Goal: Transaction & Acquisition: Purchase product/service

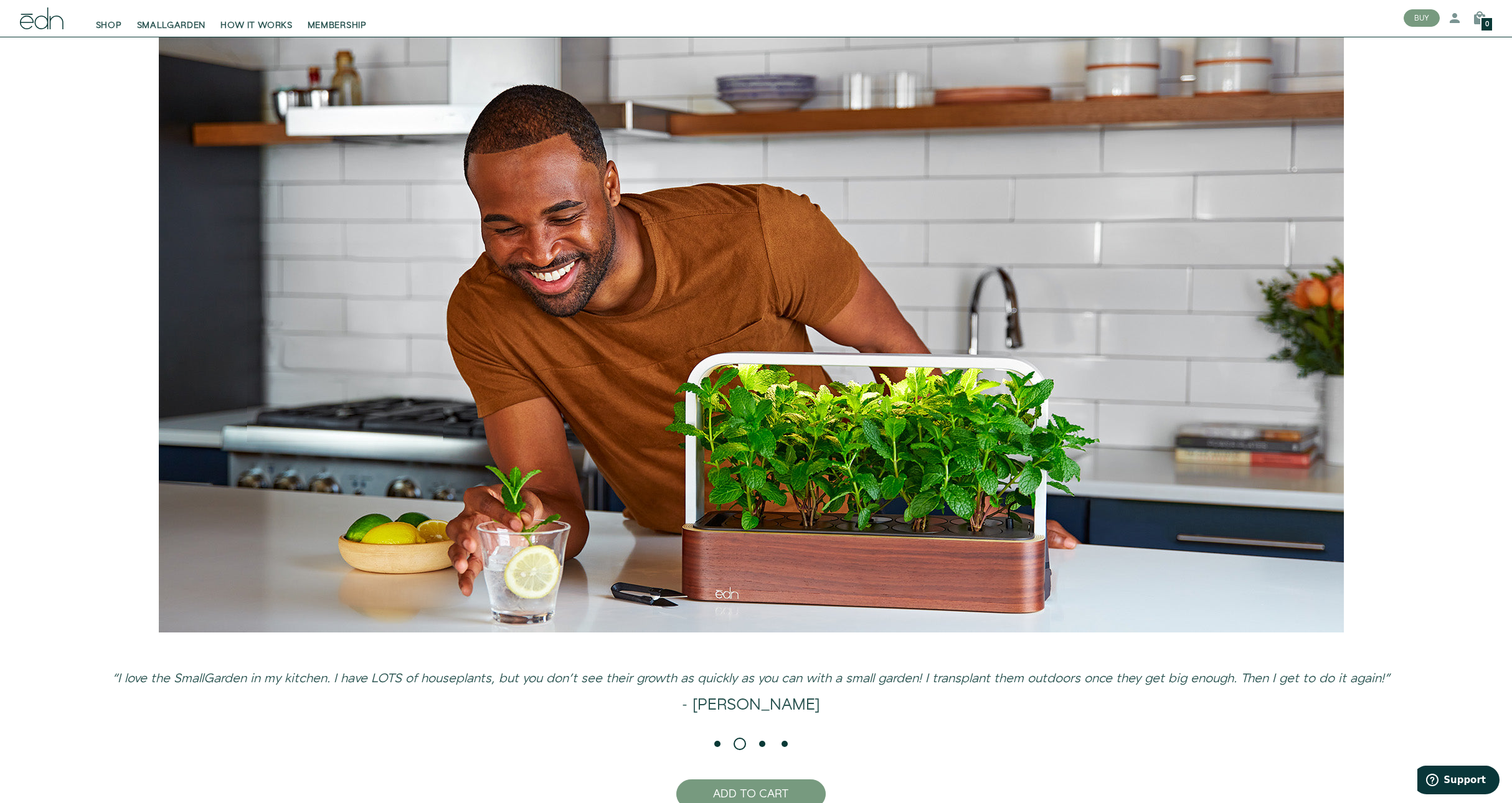
scroll to position [3208, 0]
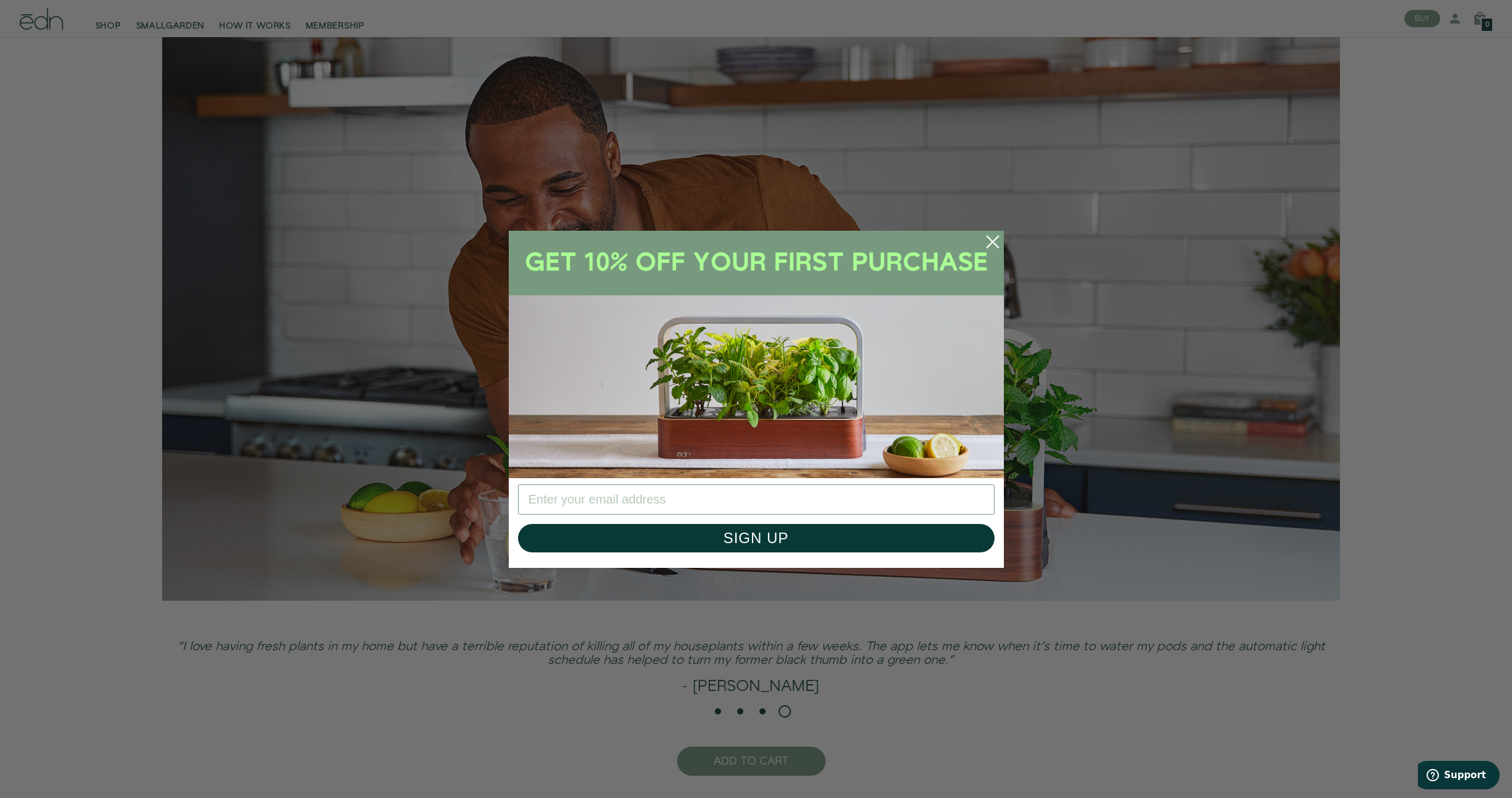
click at [998, 247] on circle "Close dialog" at bounding box center [992, 242] width 27 height 27
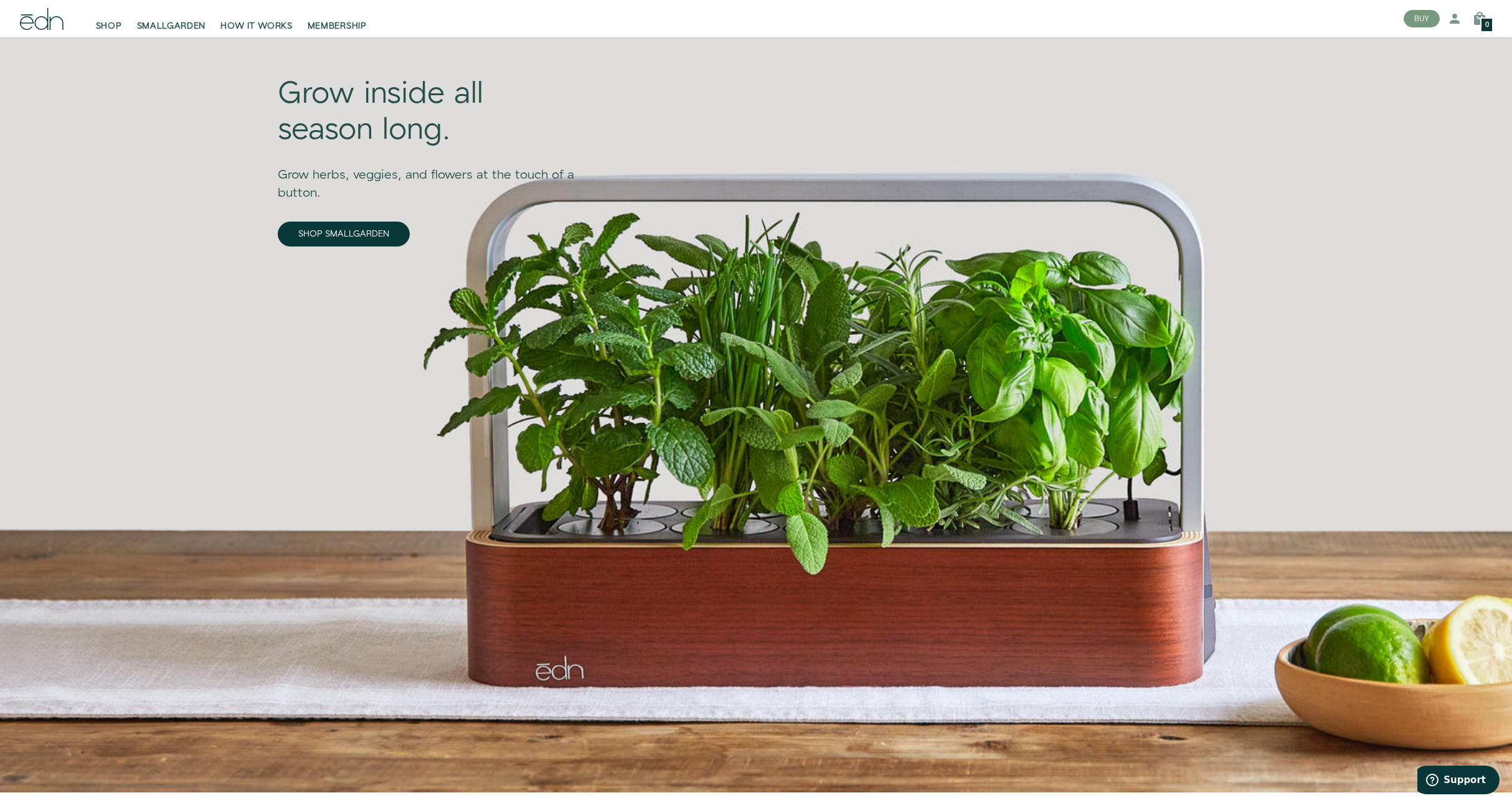
scroll to position [0, 0]
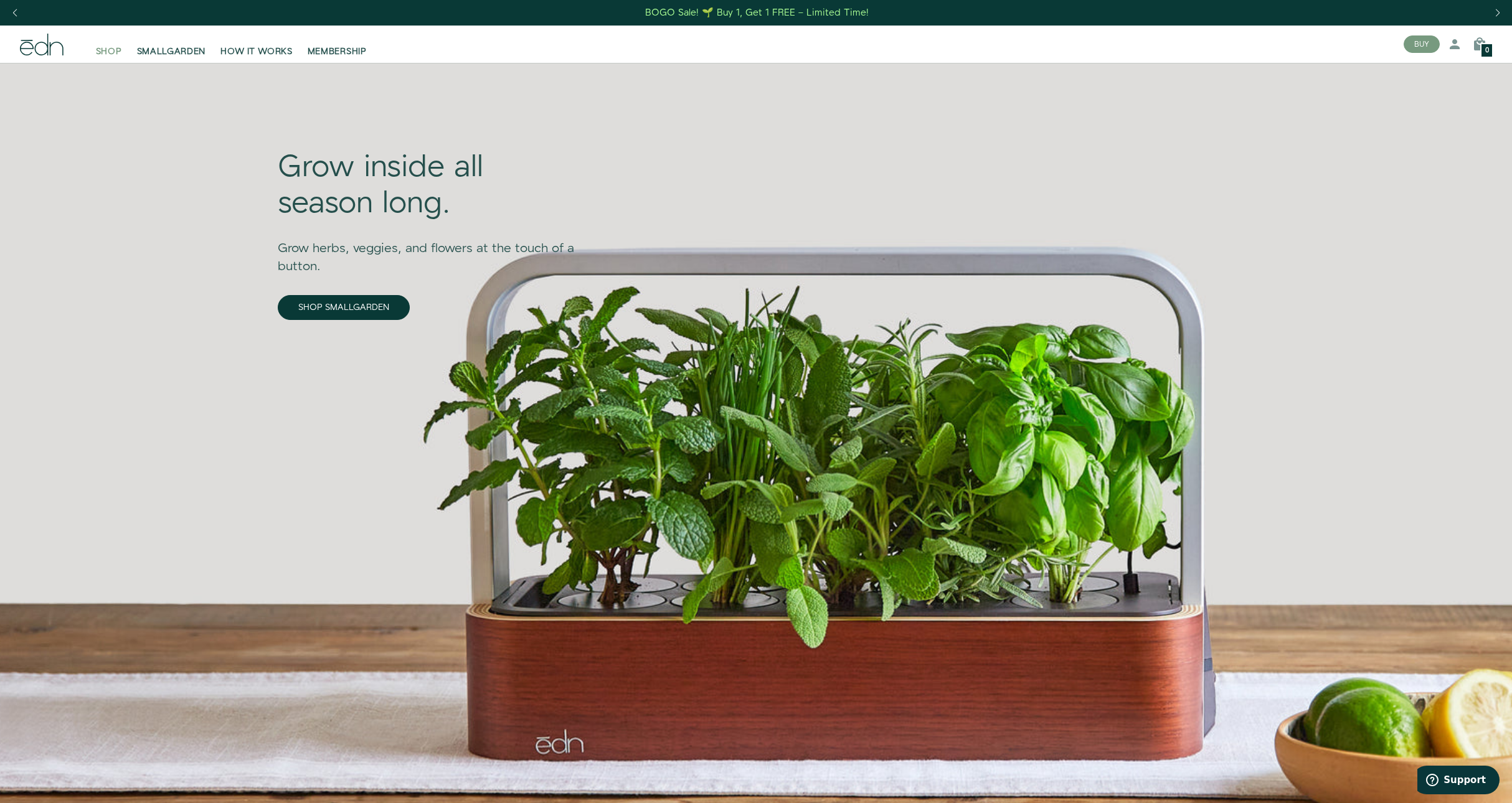
click at [97, 53] on span "SHOP" at bounding box center [109, 52] width 26 height 12
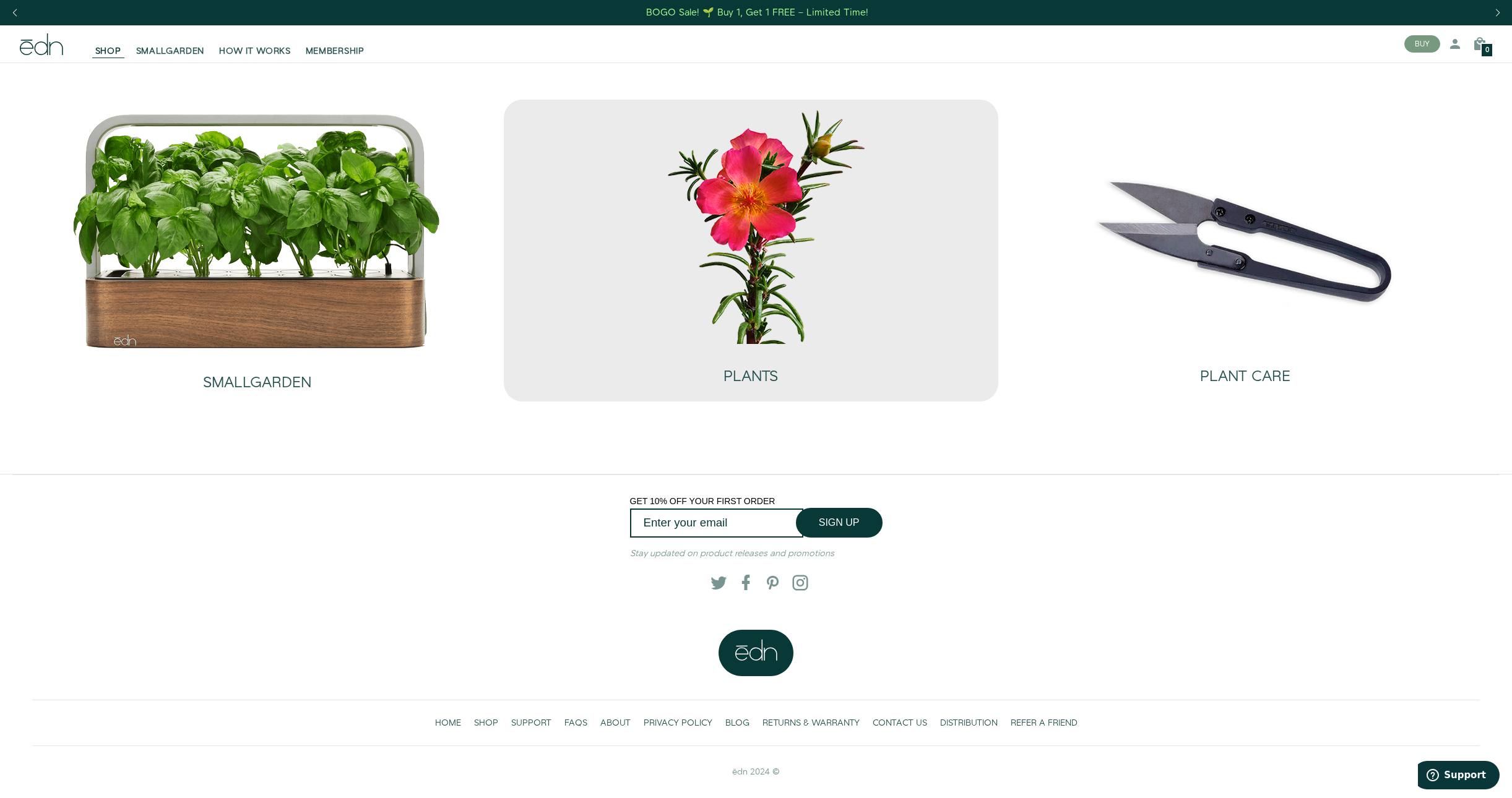
click at [781, 289] on img at bounding box center [750, 225] width 371 height 238
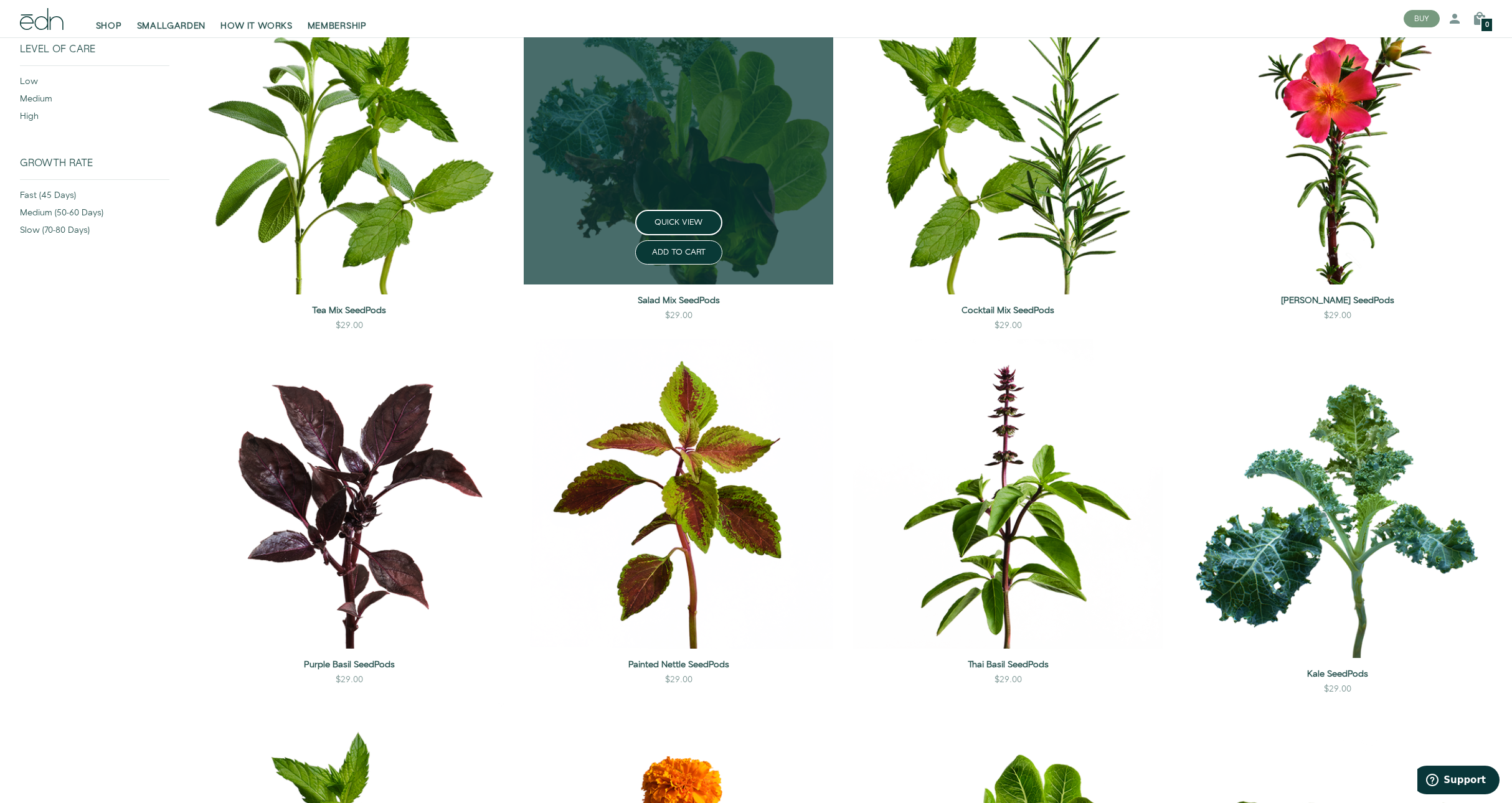
scroll to position [19, 0]
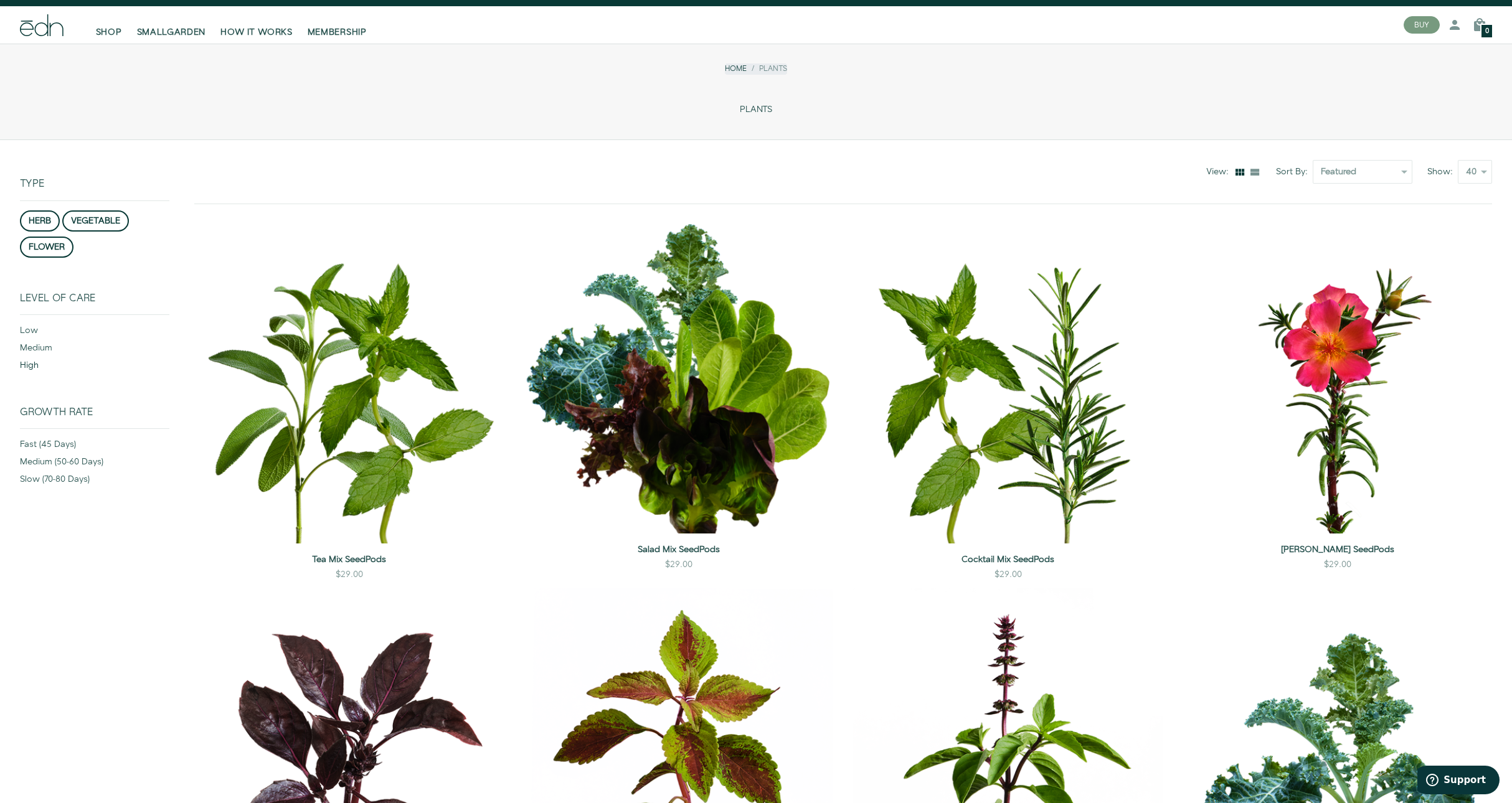
click at [33, 365] on div "high" at bounding box center [94, 368] width 149 height 18
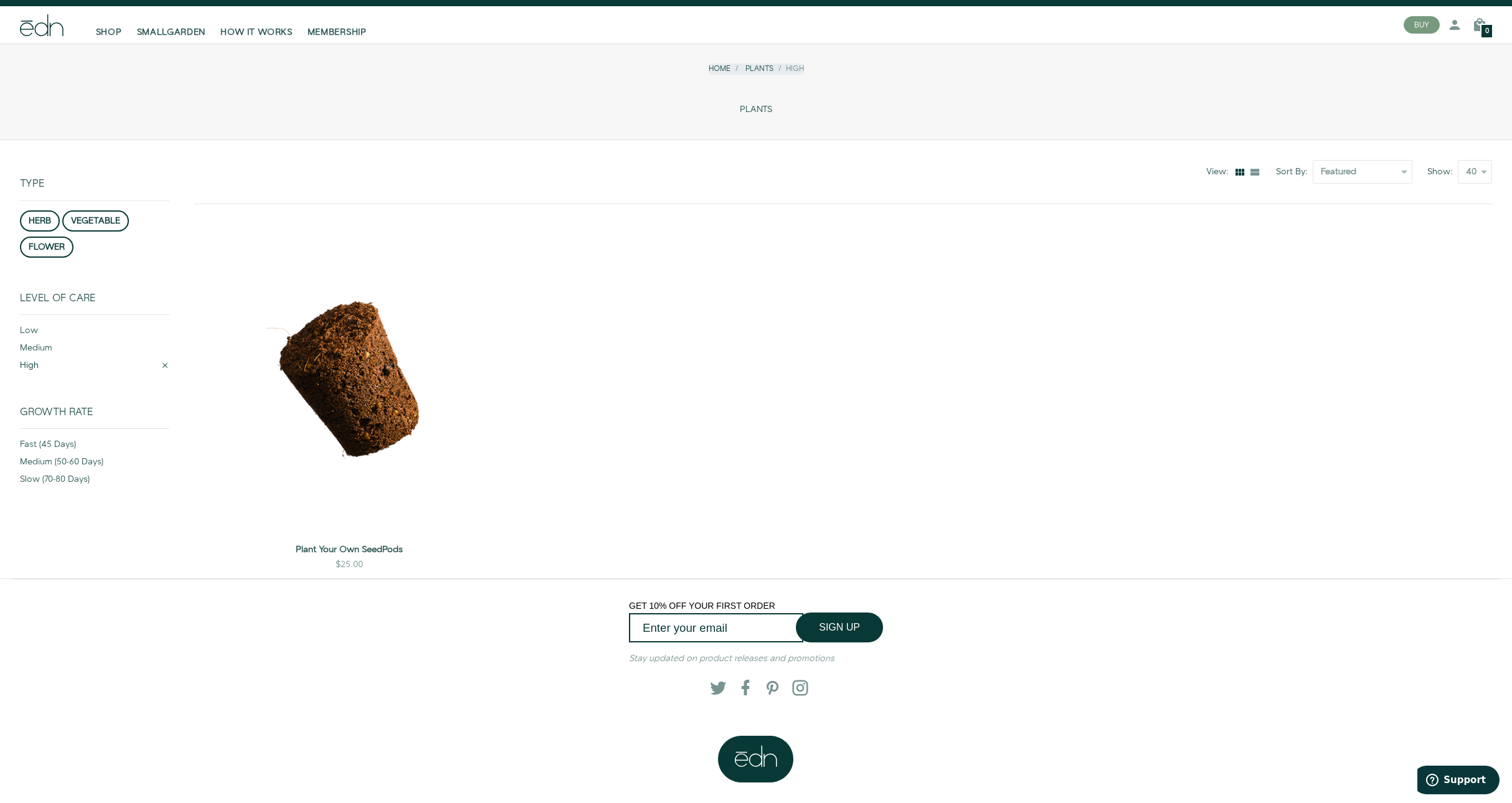
scroll to position [122, 0]
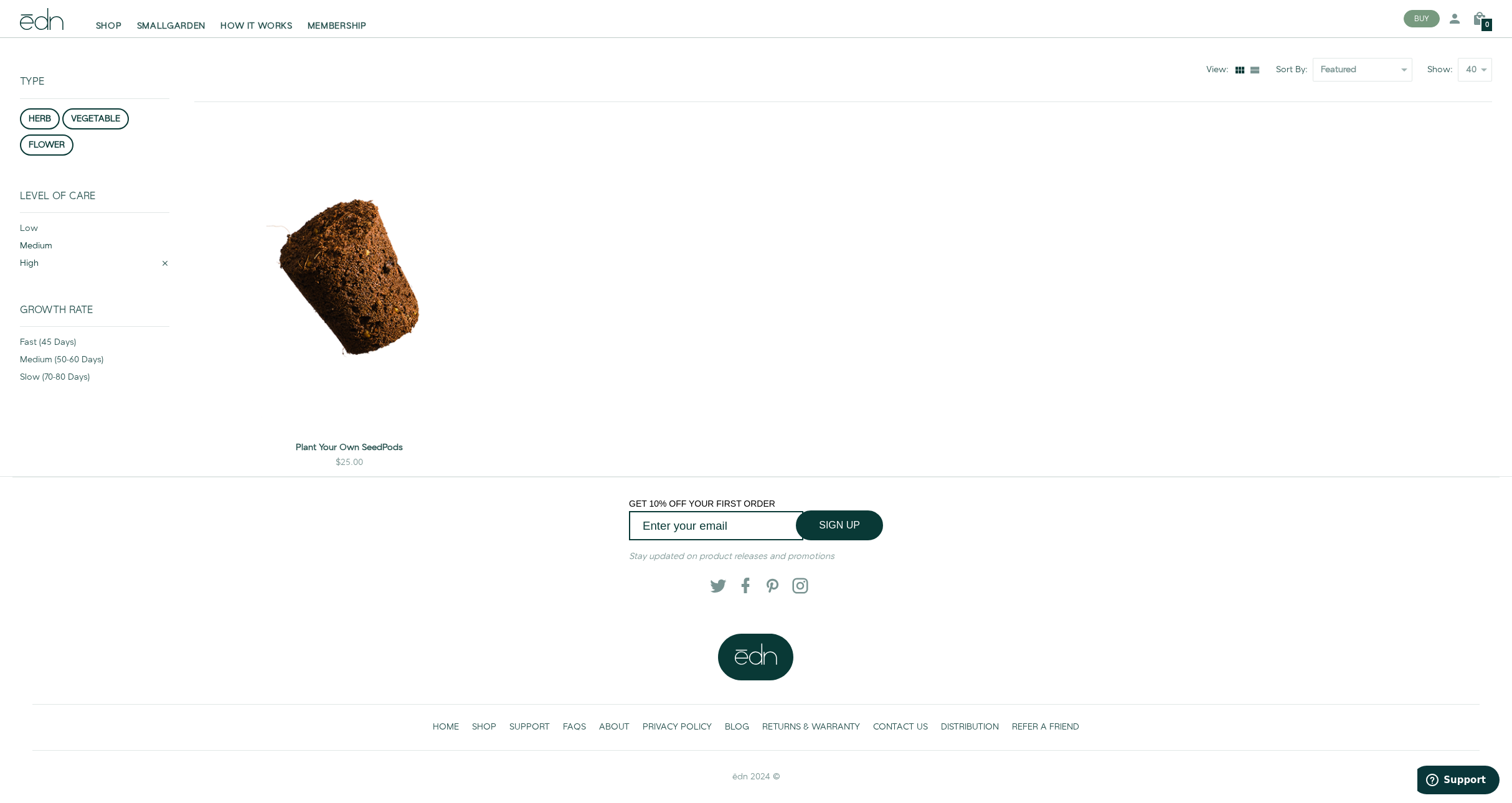
click at [40, 241] on div "medium" at bounding box center [94, 248] width 149 height 18
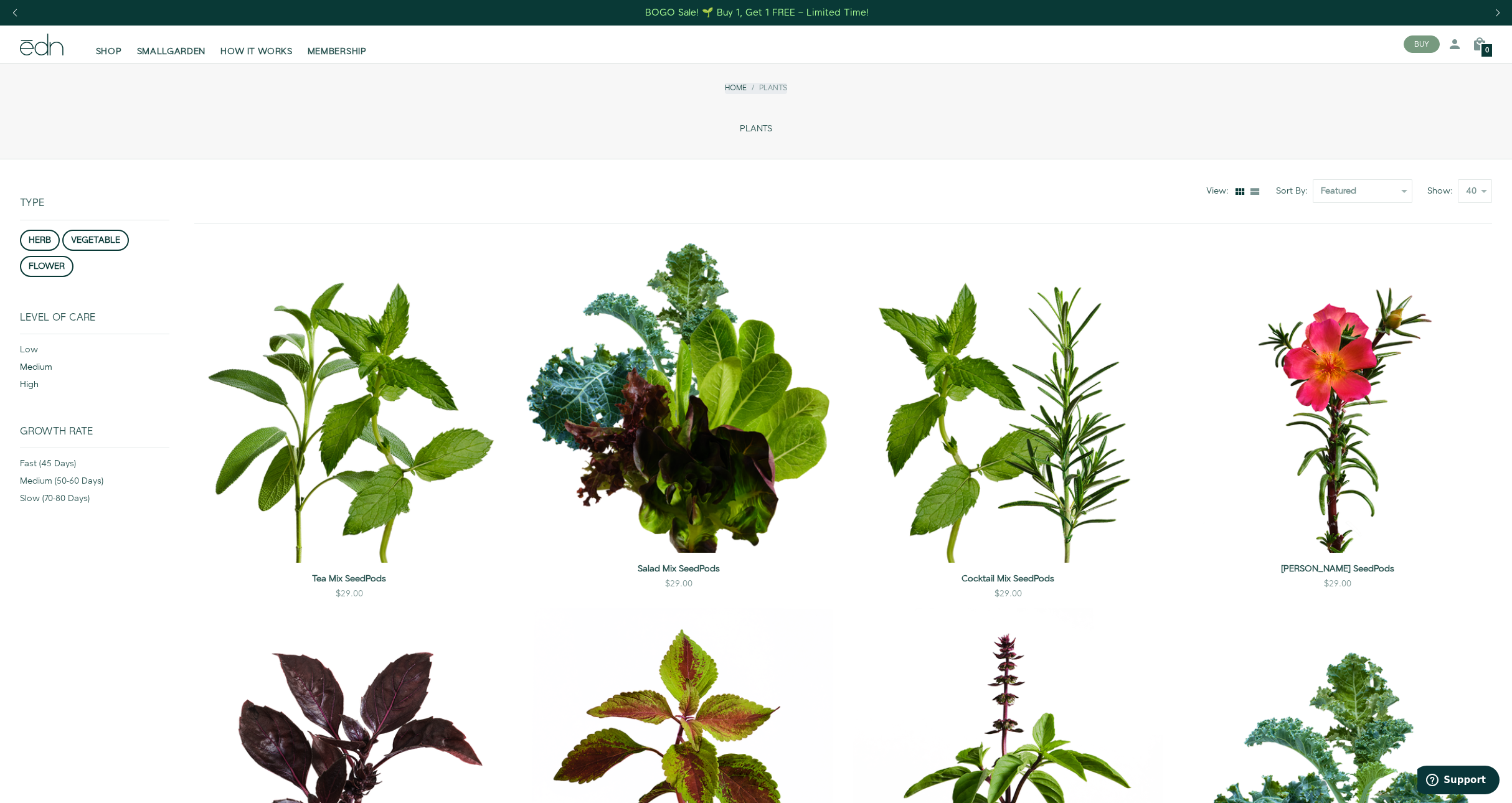
click at [28, 389] on div "high" at bounding box center [94, 387] width 149 height 18
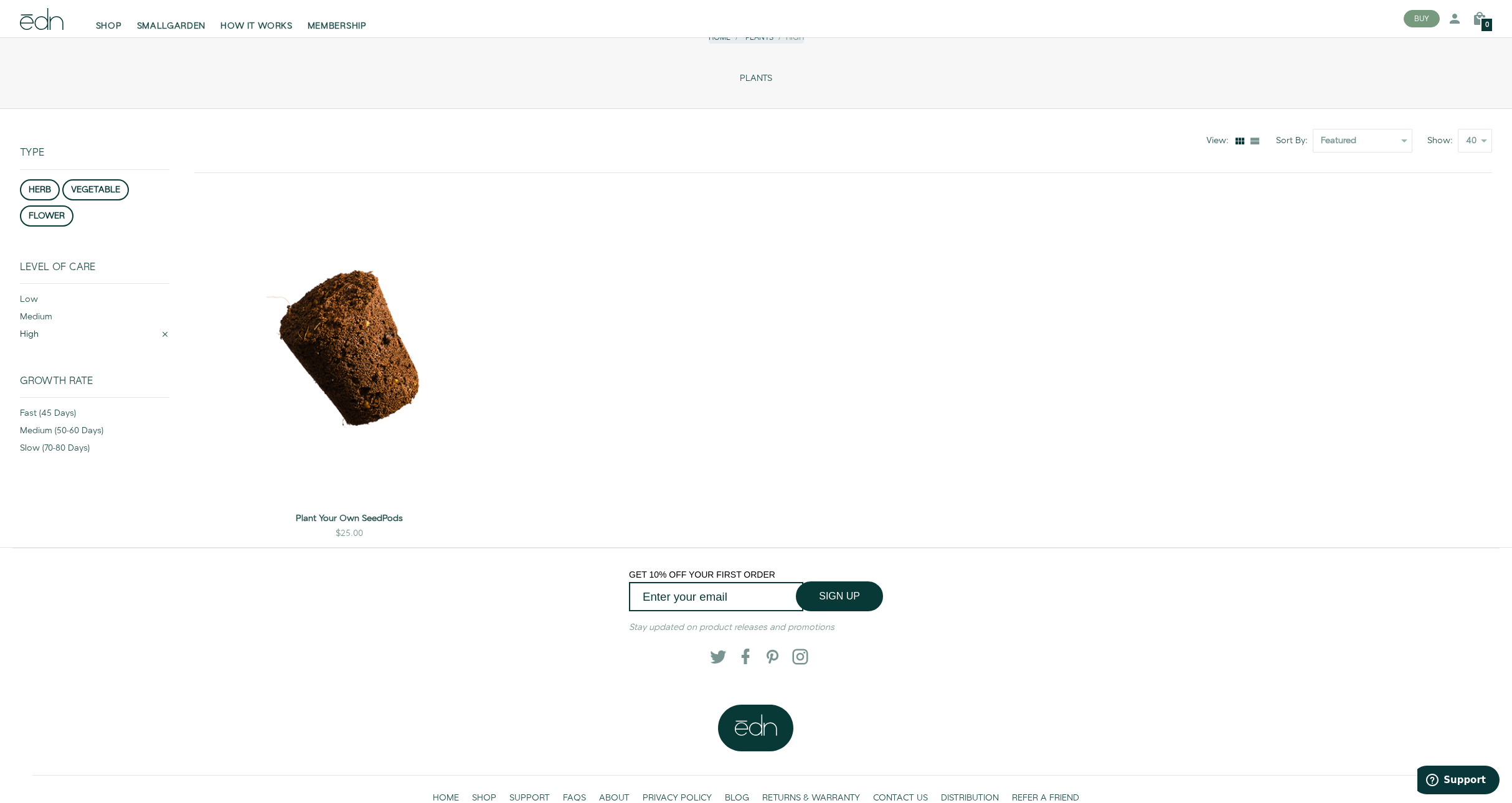
scroll to position [122, 0]
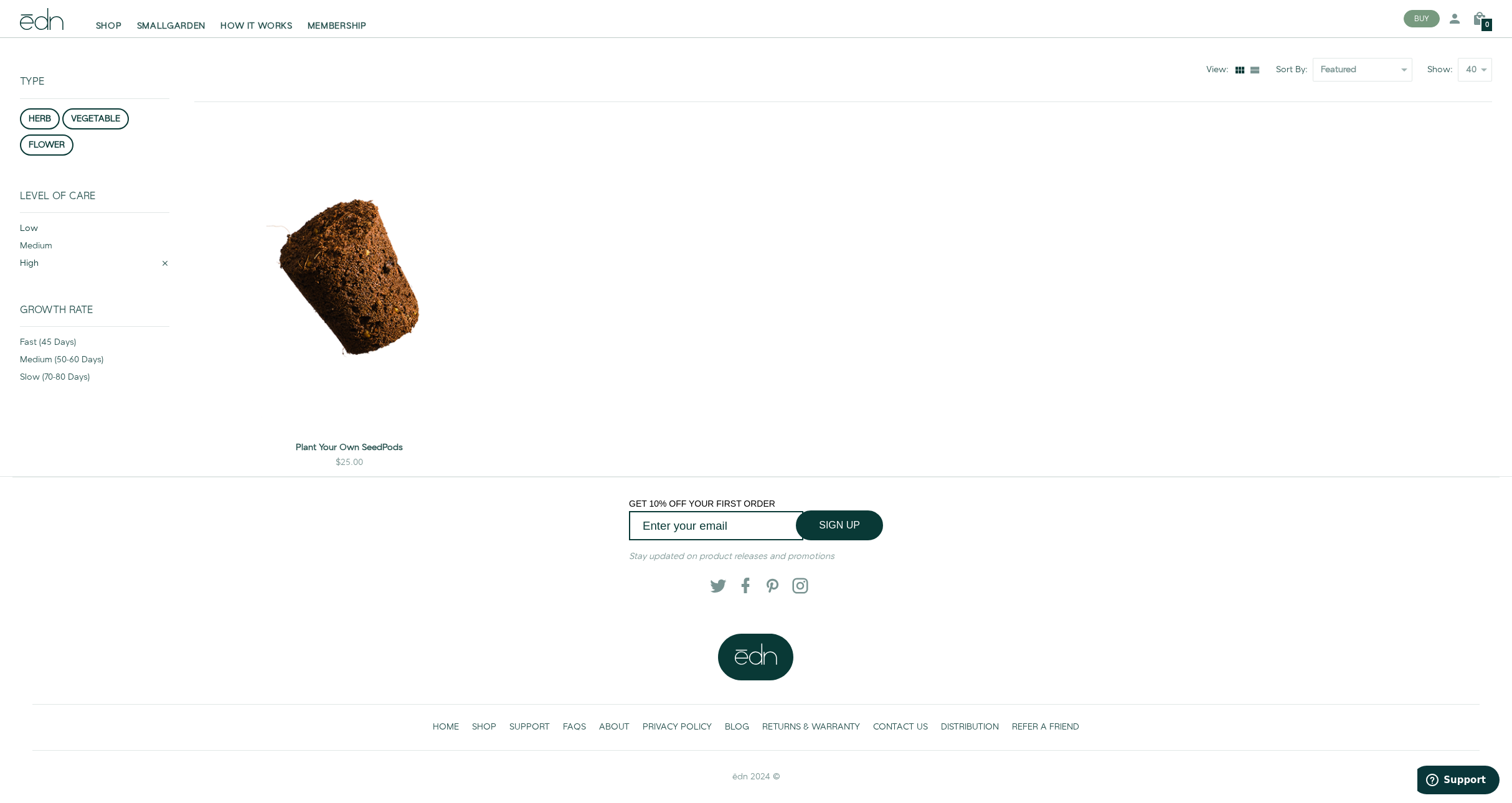
click at [29, 227] on div "low" at bounding box center [94, 231] width 149 height 18
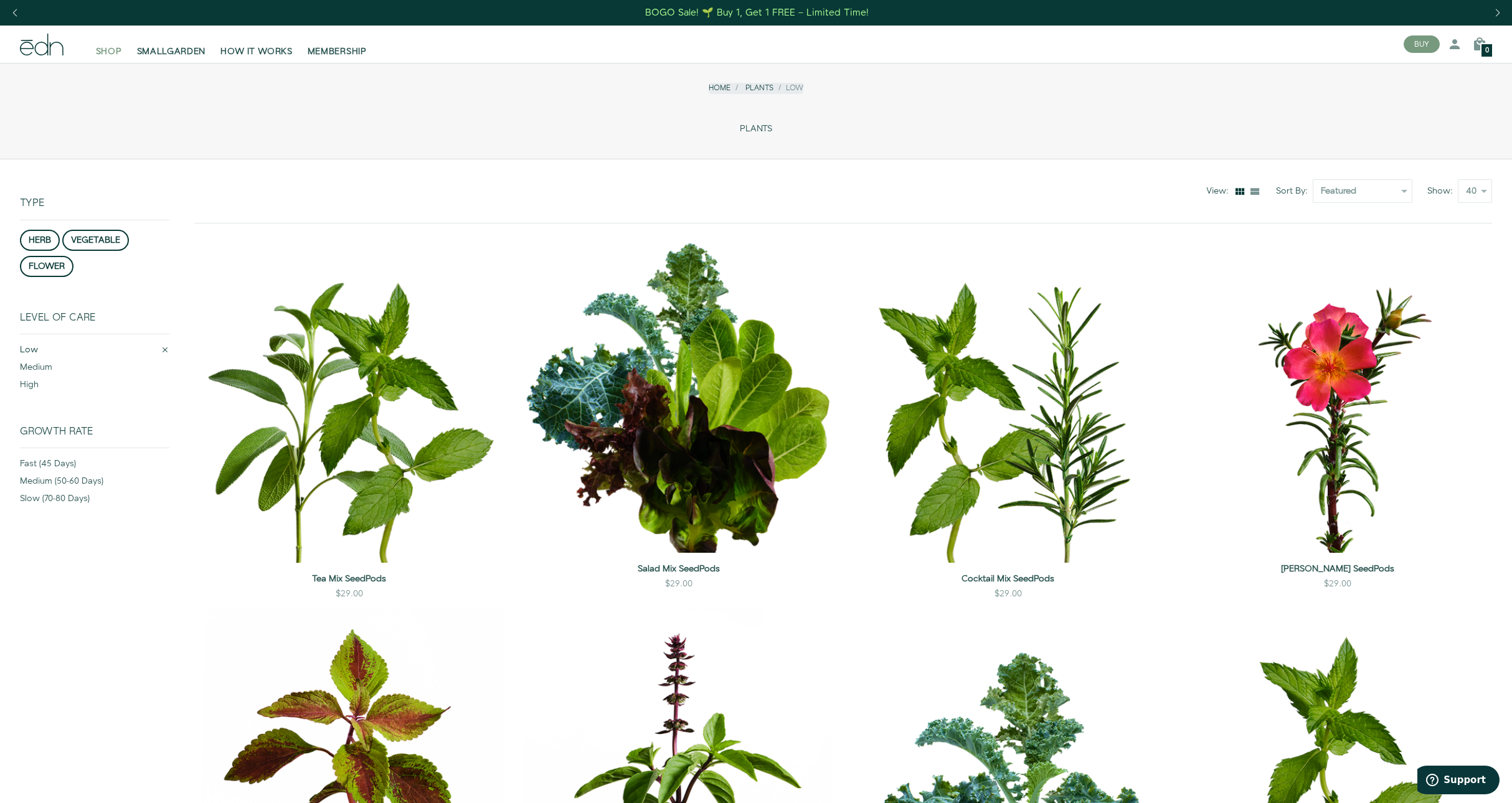
click at [113, 57] on span "SHOP" at bounding box center [109, 52] width 26 height 12
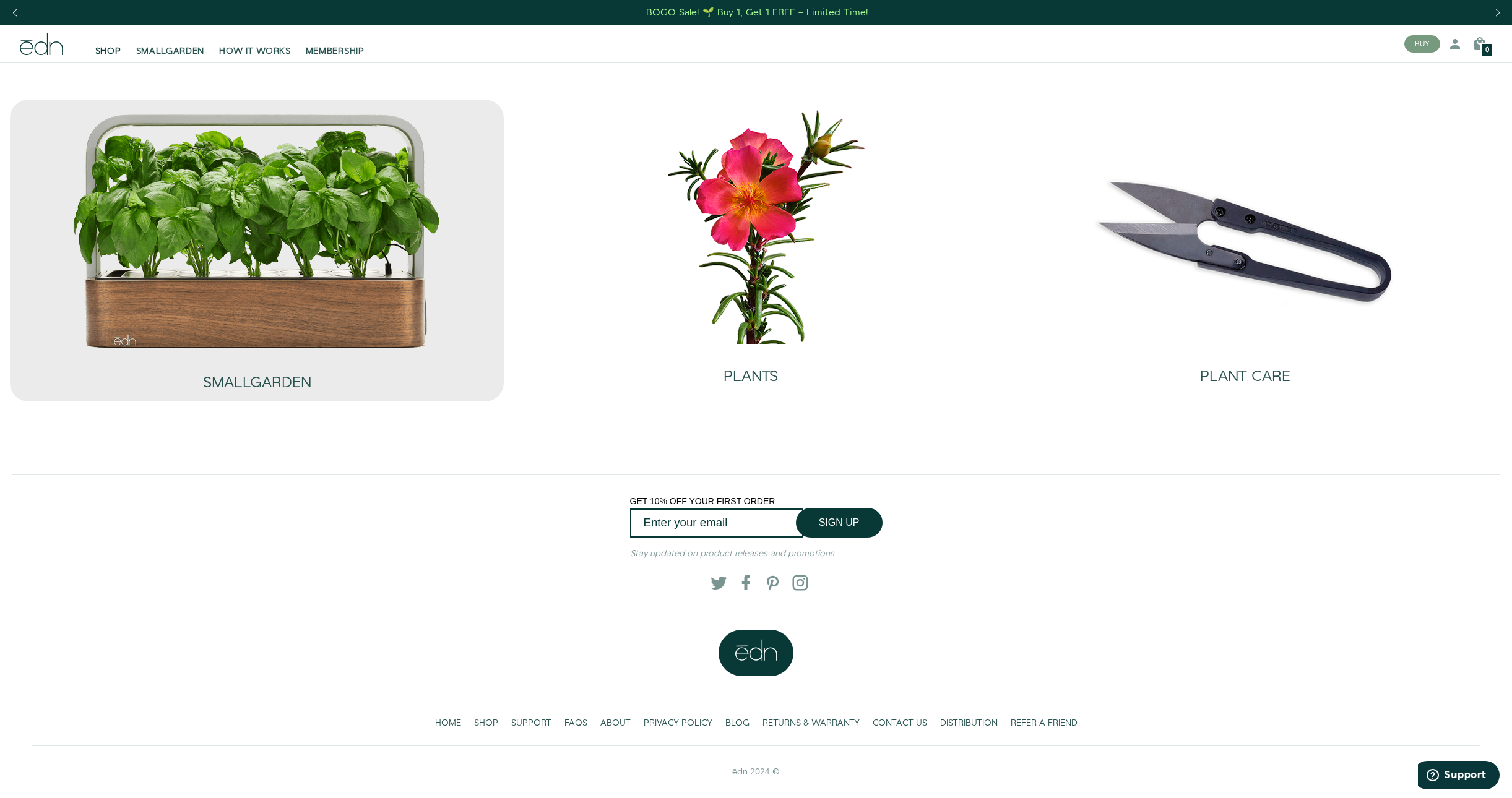
click at [234, 332] on img at bounding box center [256, 231] width 371 height 238
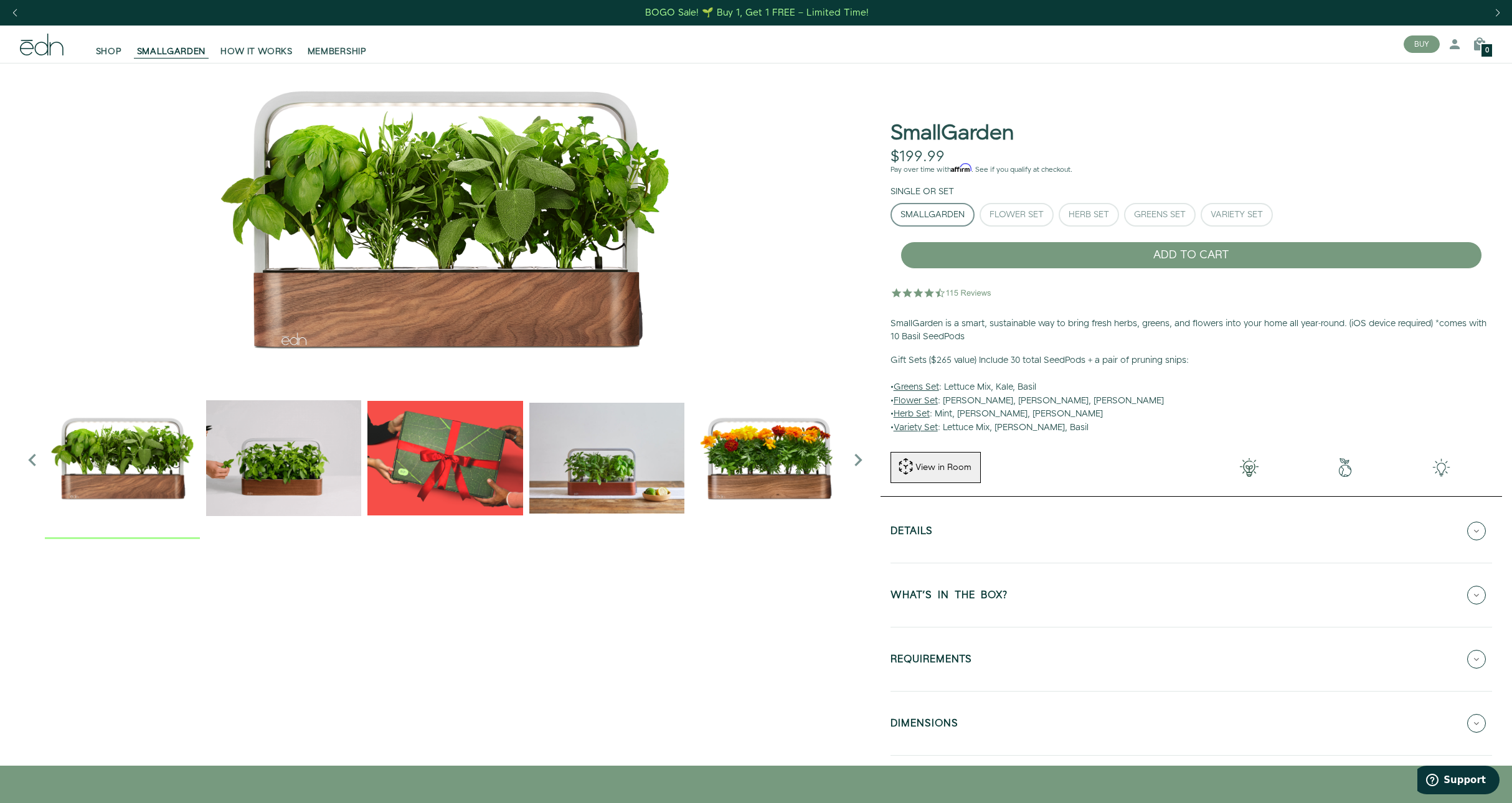
click at [298, 460] on img "2 / 6" at bounding box center [284, 458] width 155 height 155
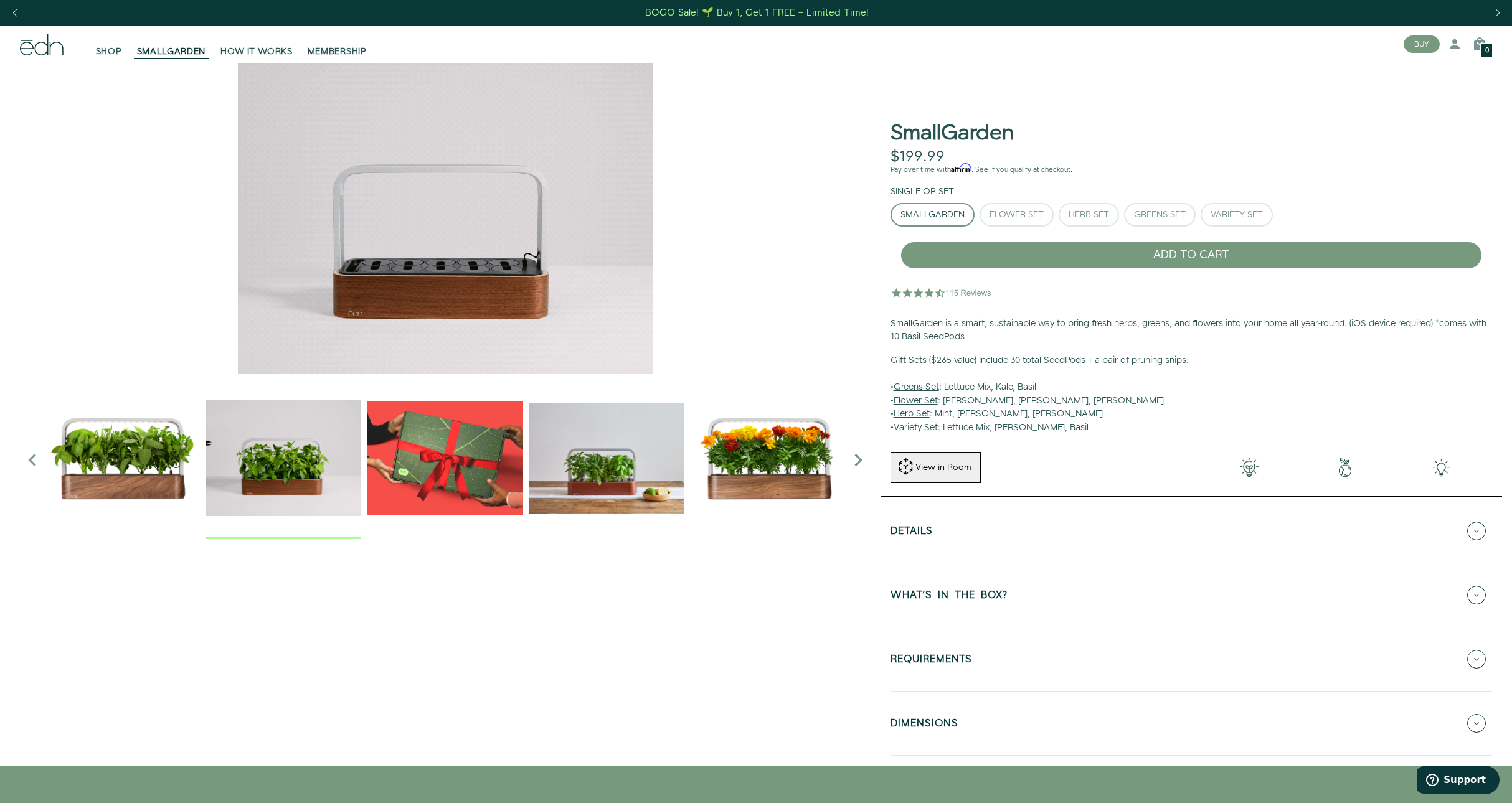
click at [445, 444] on img "3 / 6" at bounding box center [445, 458] width 155 height 155
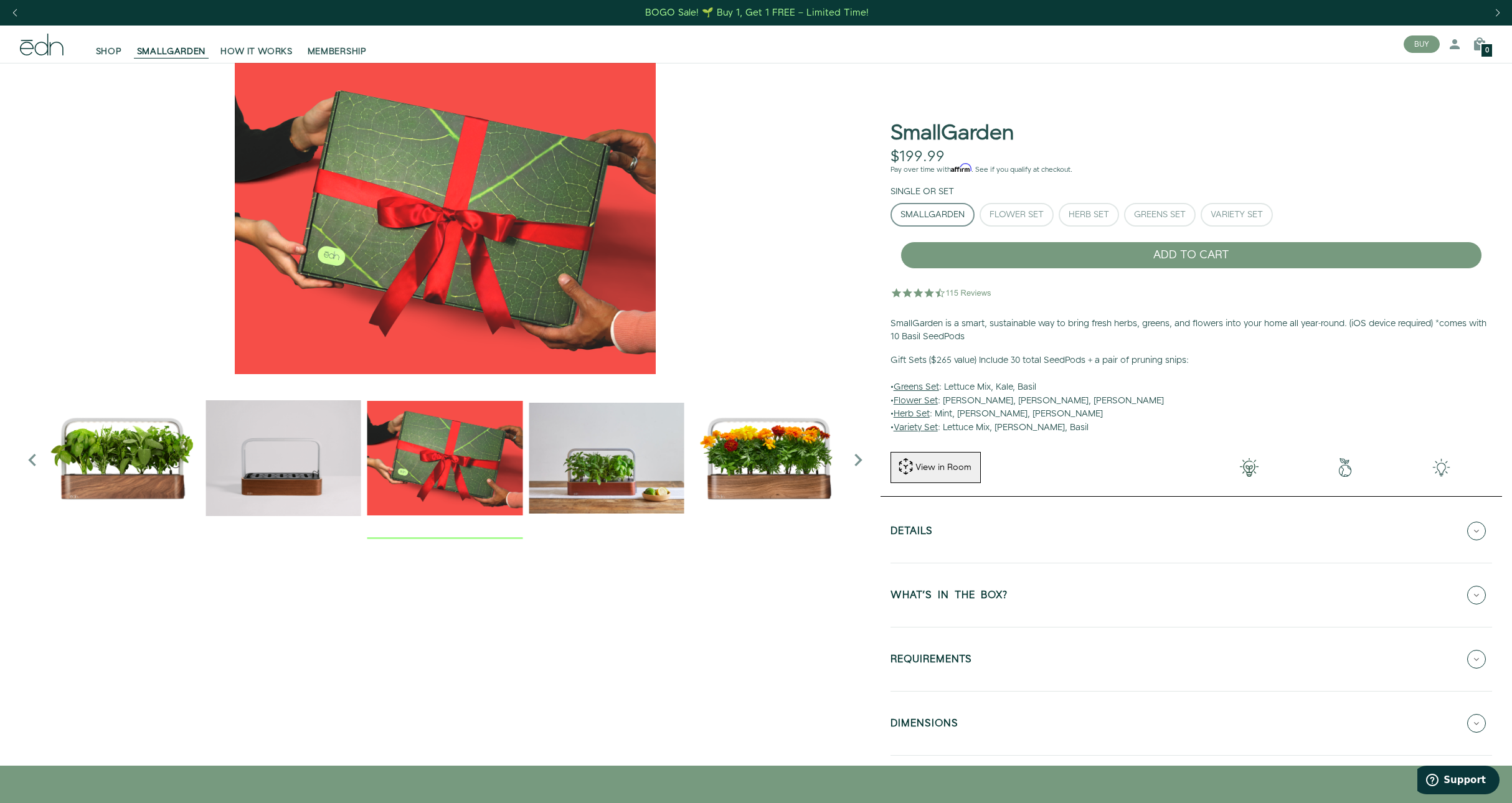
click at [606, 470] on img "4 / 6" at bounding box center [607, 458] width 155 height 155
click at [612, 470] on img "4 / 6" at bounding box center [607, 458] width 155 height 155
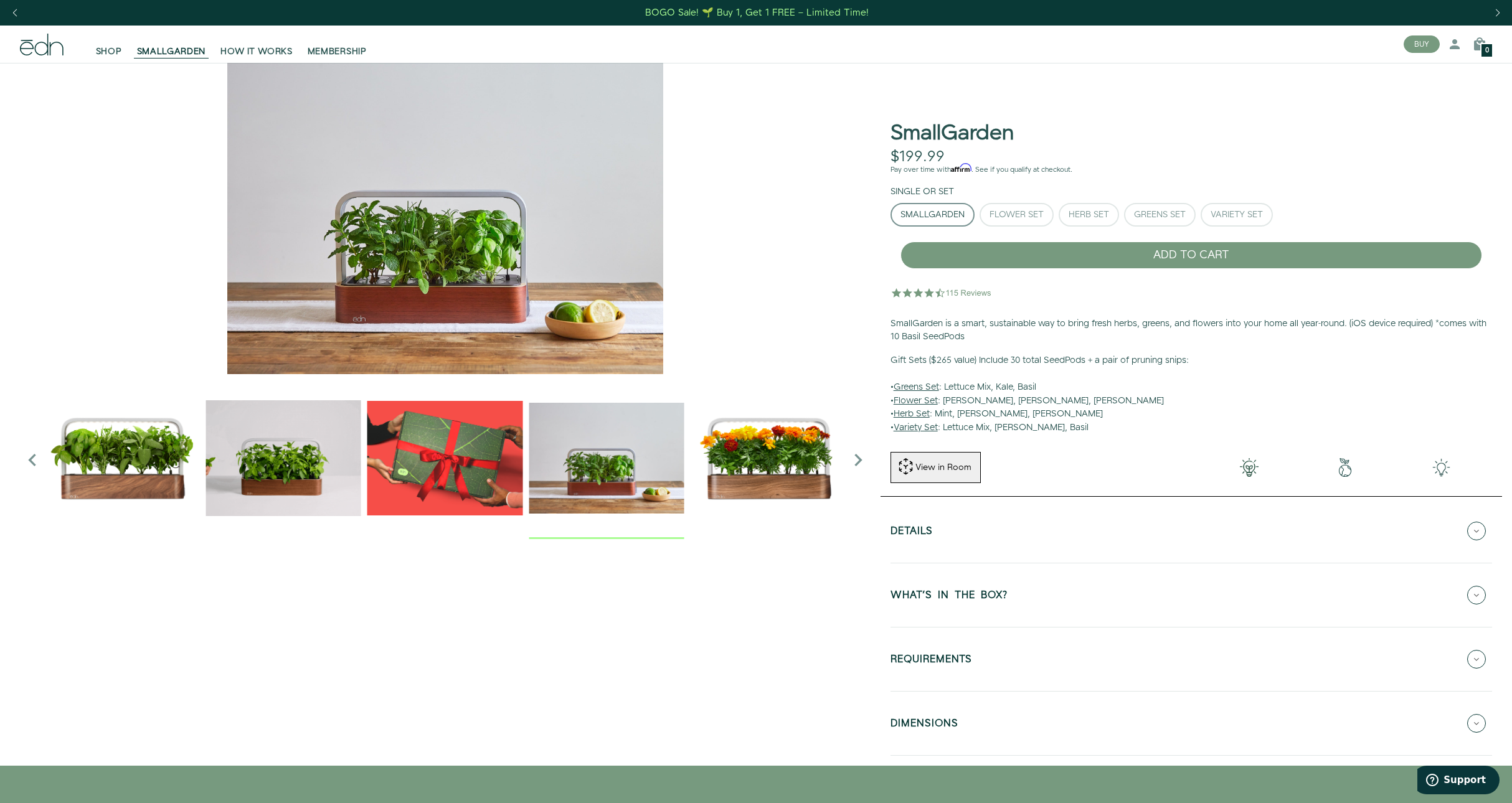
click at [807, 464] on img "5 / 6" at bounding box center [768, 458] width 155 height 155
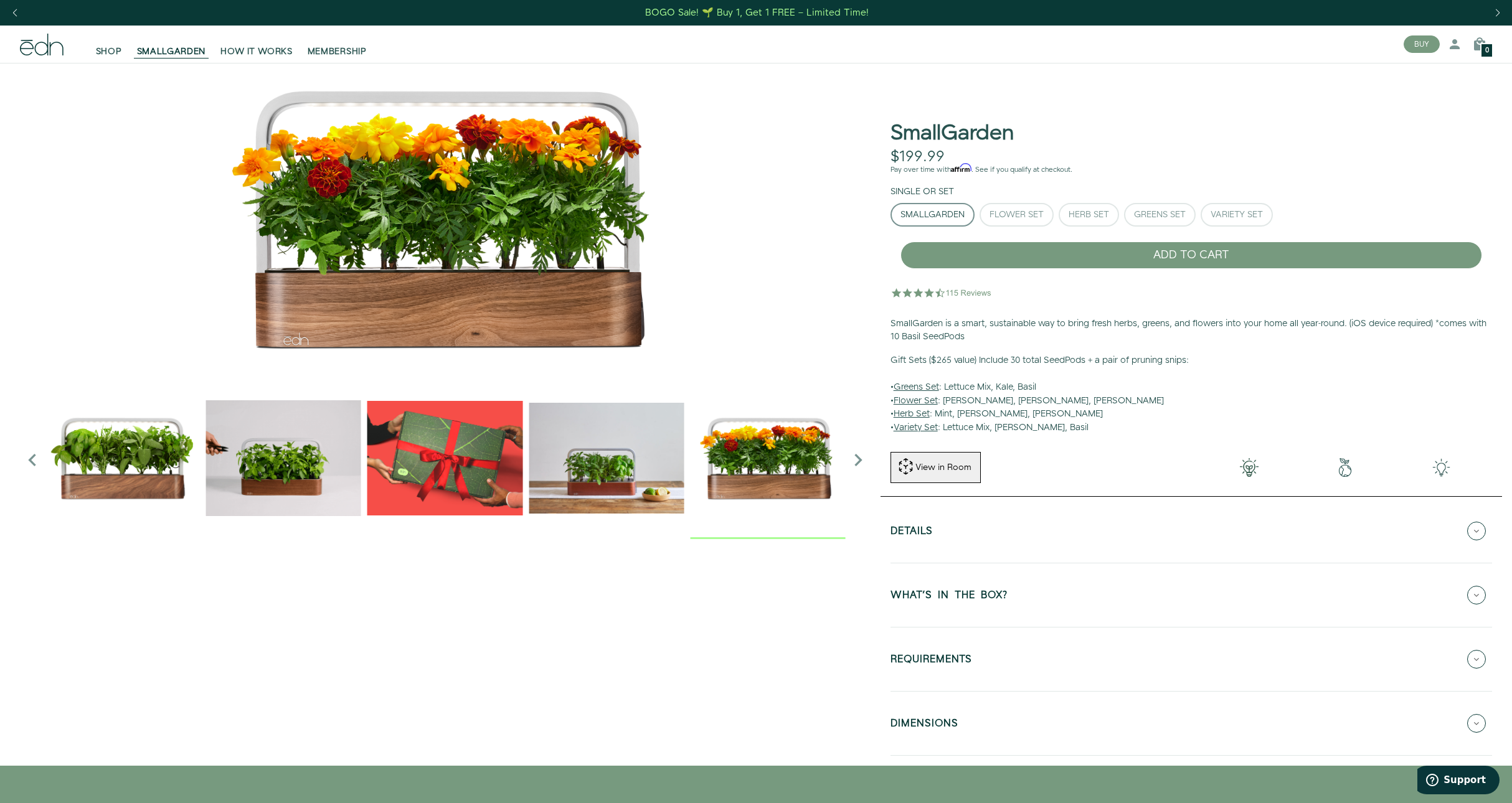
click at [860, 461] on icon "Next slide" at bounding box center [858, 460] width 25 height 25
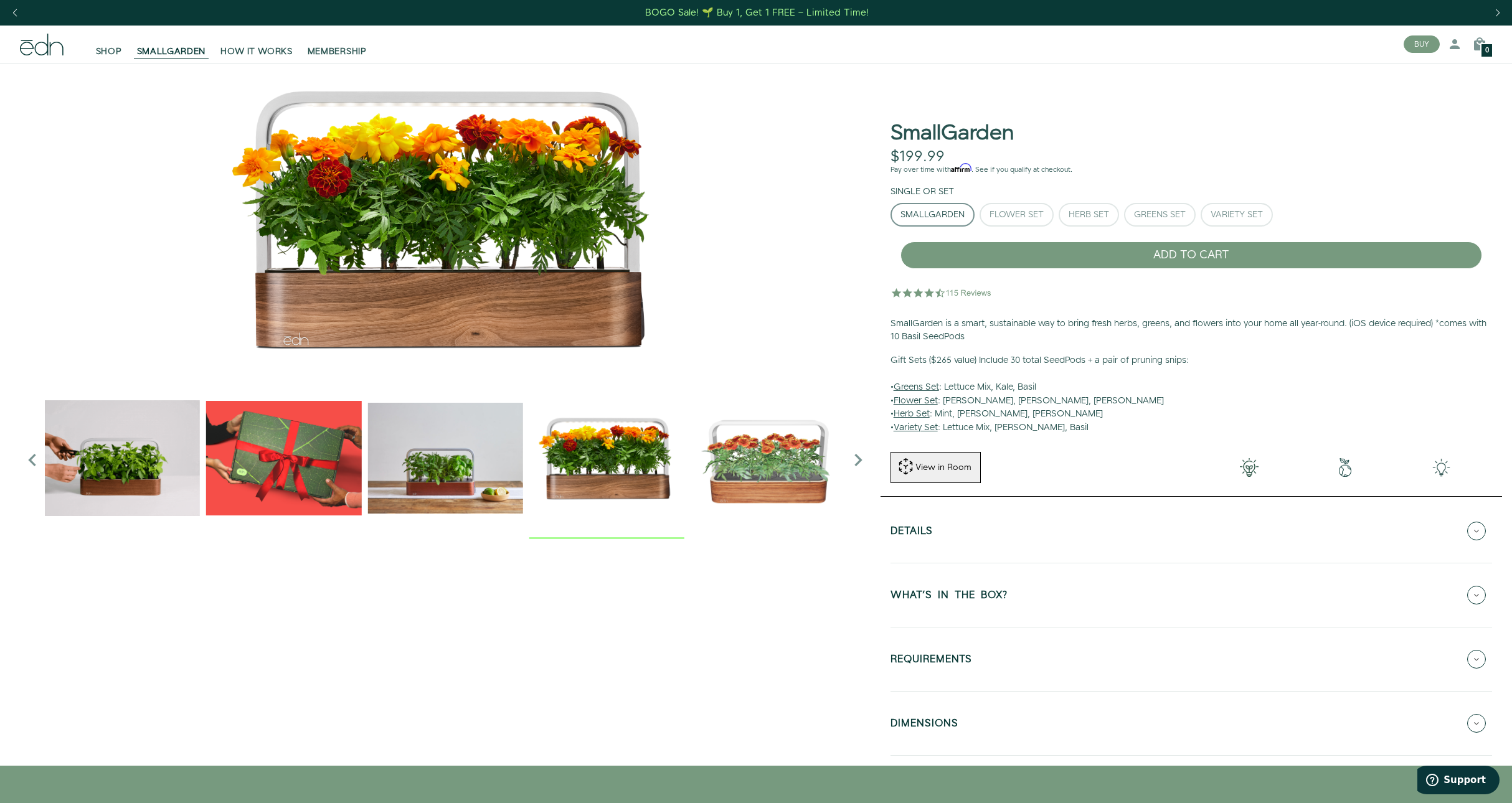
click at [860, 461] on icon "Next slide" at bounding box center [858, 460] width 25 height 25
click at [802, 457] on img "6 / 6" at bounding box center [768, 458] width 155 height 155
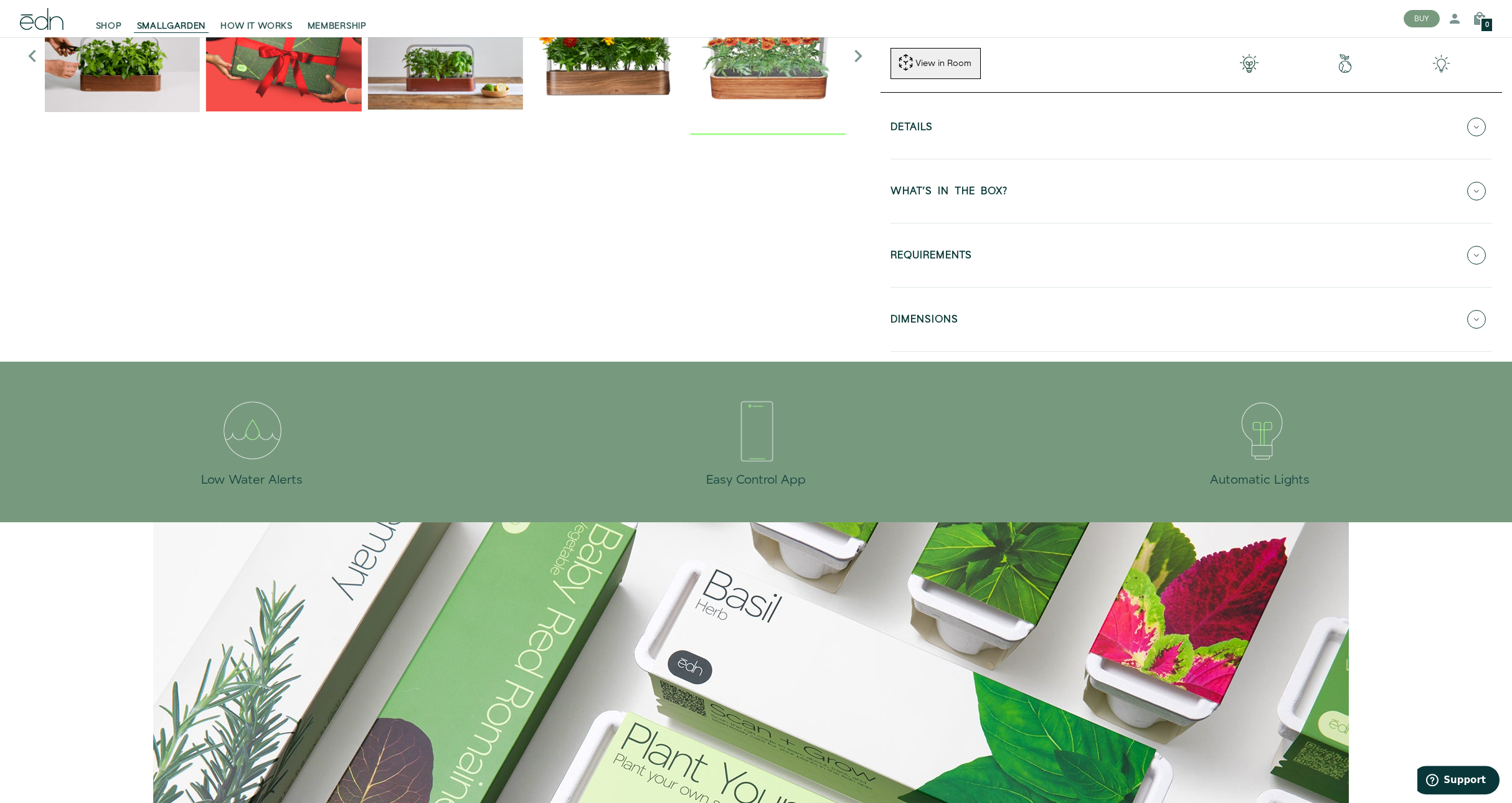
scroll to position [403, 0]
